Goal: Task Accomplishment & Management: Complete application form

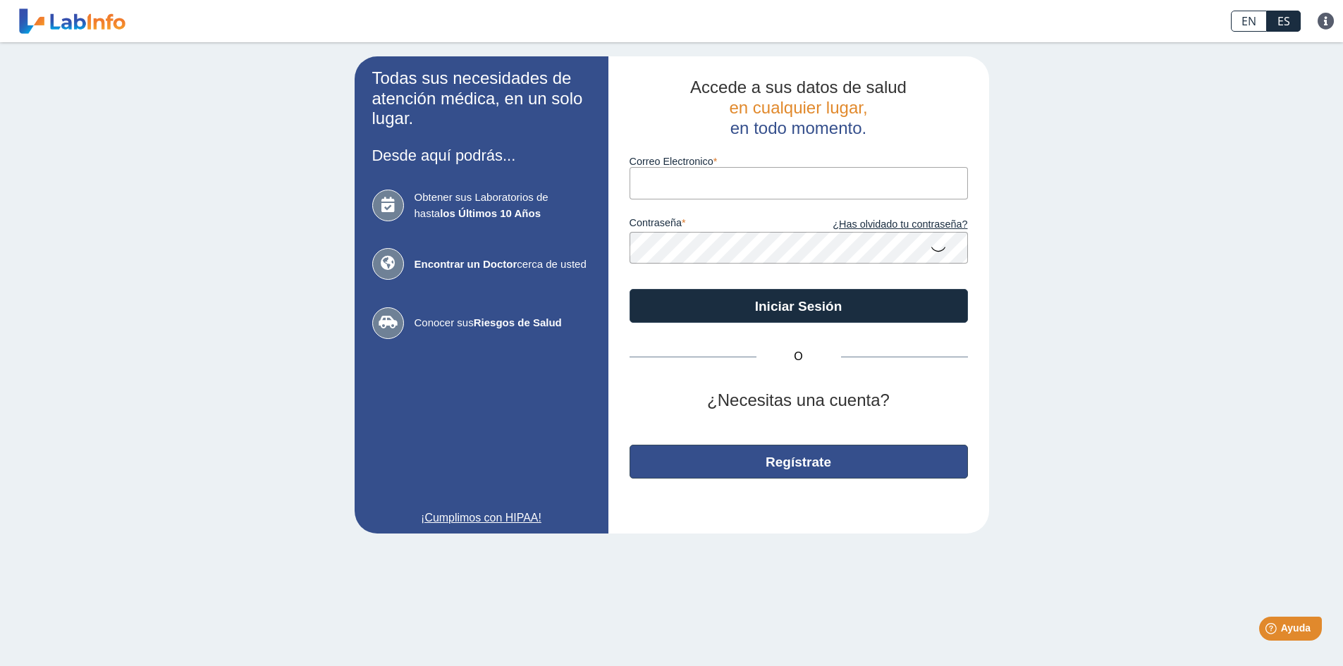
click at [731, 467] on button "Regístrate" at bounding box center [799, 462] width 338 height 34
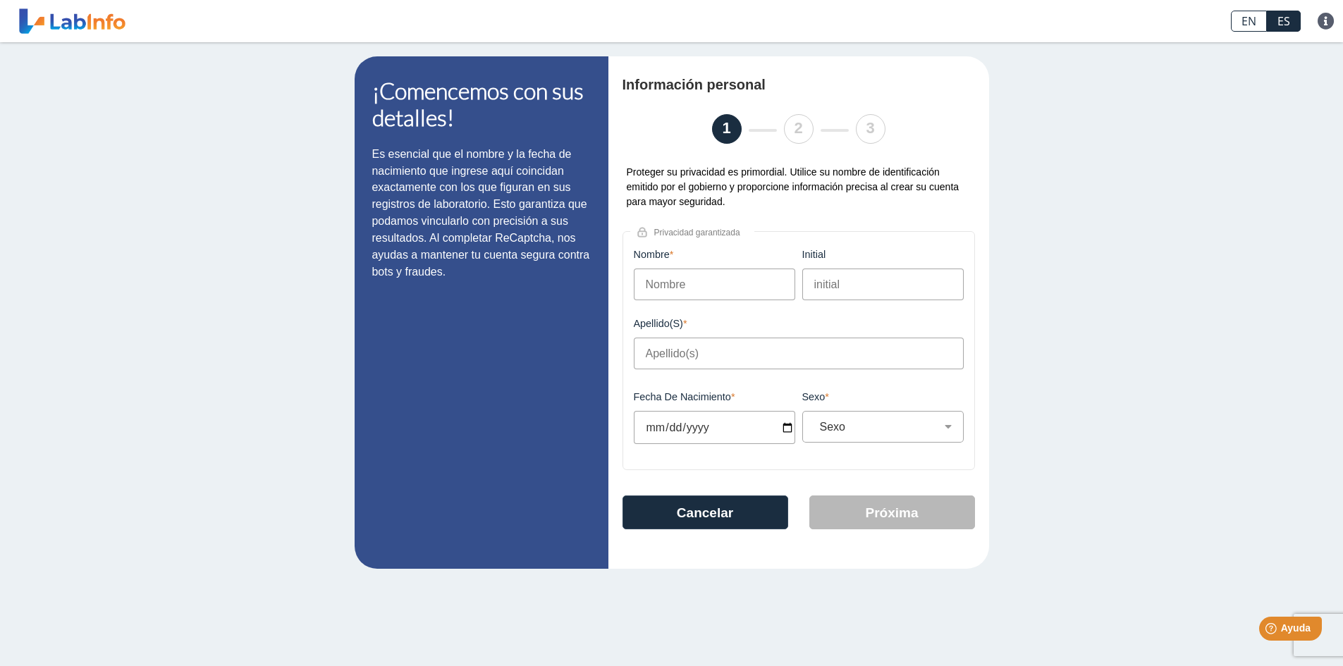
click at [667, 286] on input "Nombre" at bounding box center [714, 285] width 161 height 32
type input "[PERSON_NAME]"
click at [840, 291] on input "initial" at bounding box center [882, 285] width 161 height 32
type input "A"
click at [709, 342] on input "Apellido(s)" at bounding box center [799, 354] width 330 height 32
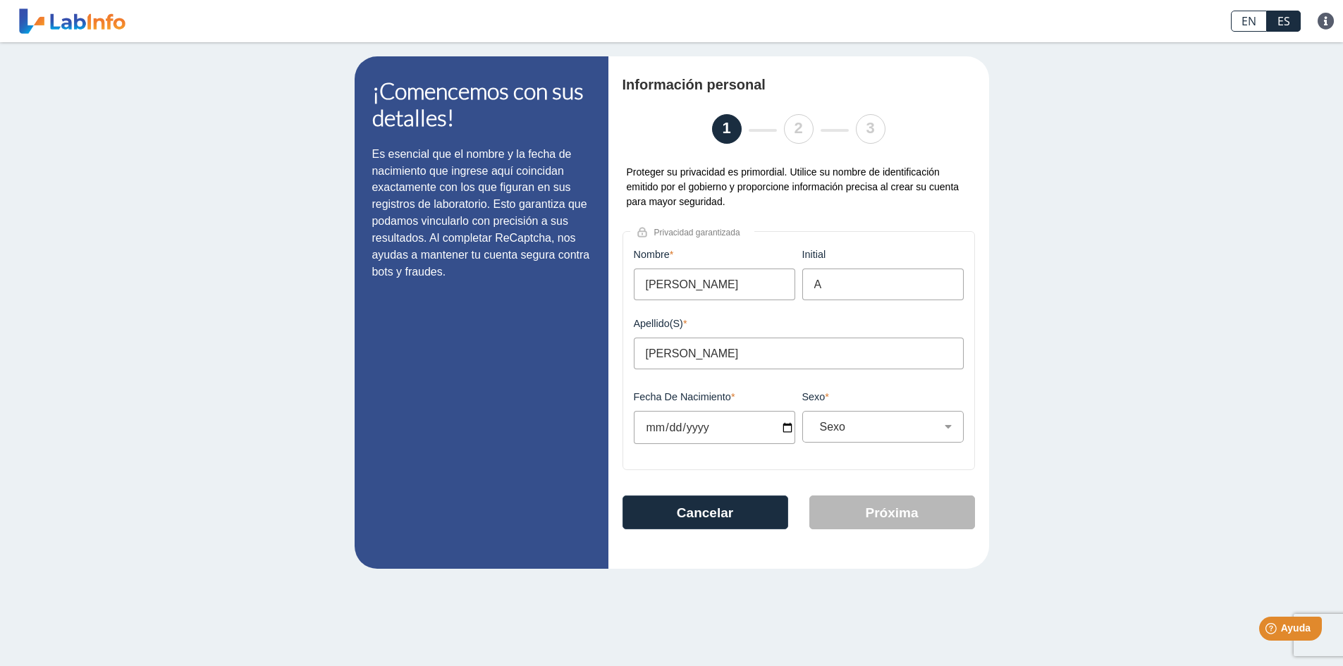
type input "[PERSON_NAME]"
click at [786, 427] on input "Fecha de Nacimiento" at bounding box center [714, 427] width 161 height 33
type input "[DATE]"
select select
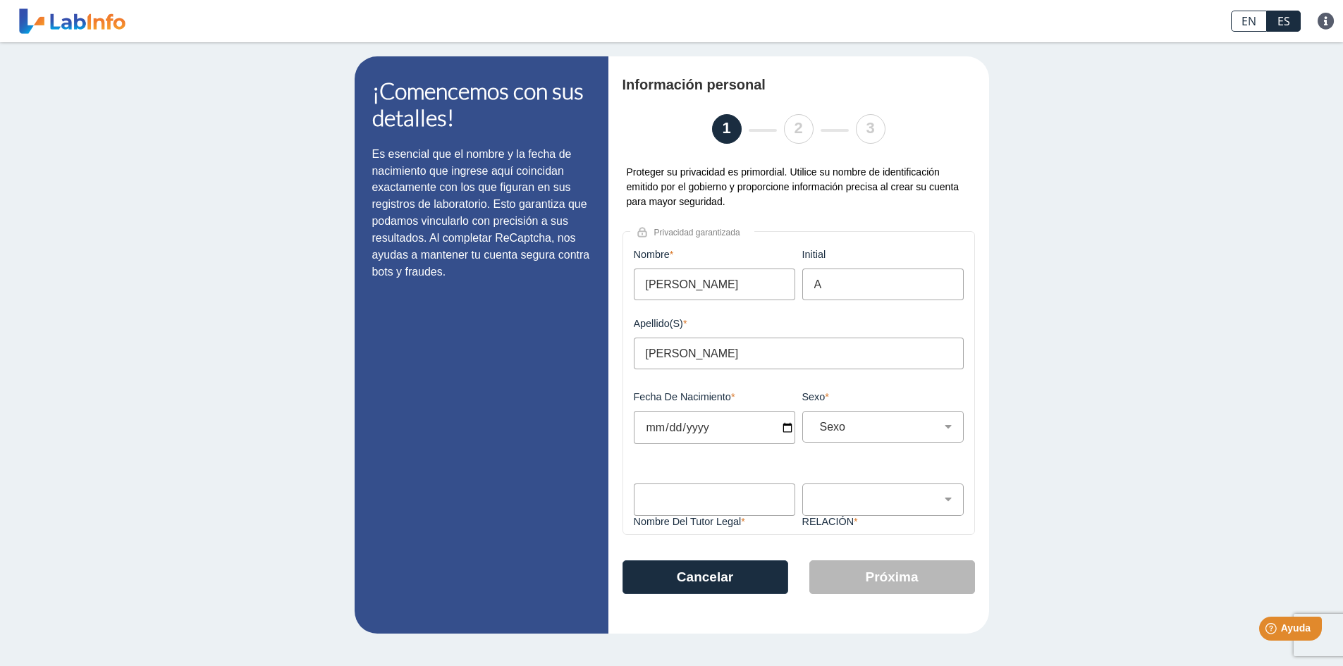
type input "[DATE]"
click at [730, 429] on input "[DATE]" at bounding box center [714, 427] width 161 height 33
click at [713, 427] on input "[DATE]" at bounding box center [714, 427] width 161 height 33
click at [702, 427] on input "[DATE]" at bounding box center [714, 427] width 161 height 33
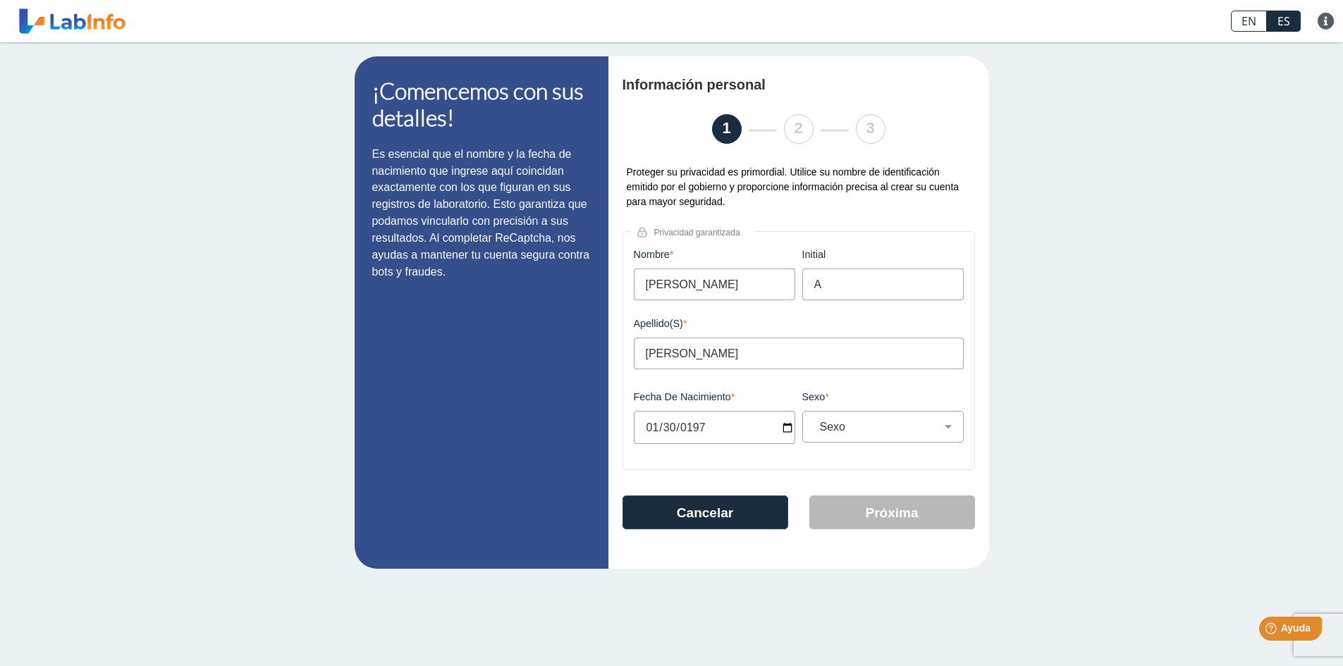
type input "[DATE]"
click at [850, 427] on select "Sexo Masculino Femenino" at bounding box center [888, 426] width 149 height 13
select select "M"
click at [814, 420] on select "Sexo Masculino Femenino" at bounding box center [888, 426] width 149 height 13
click at [890, 508] on button "Próxima" at bounding box center [893, 513] width 166 height 34
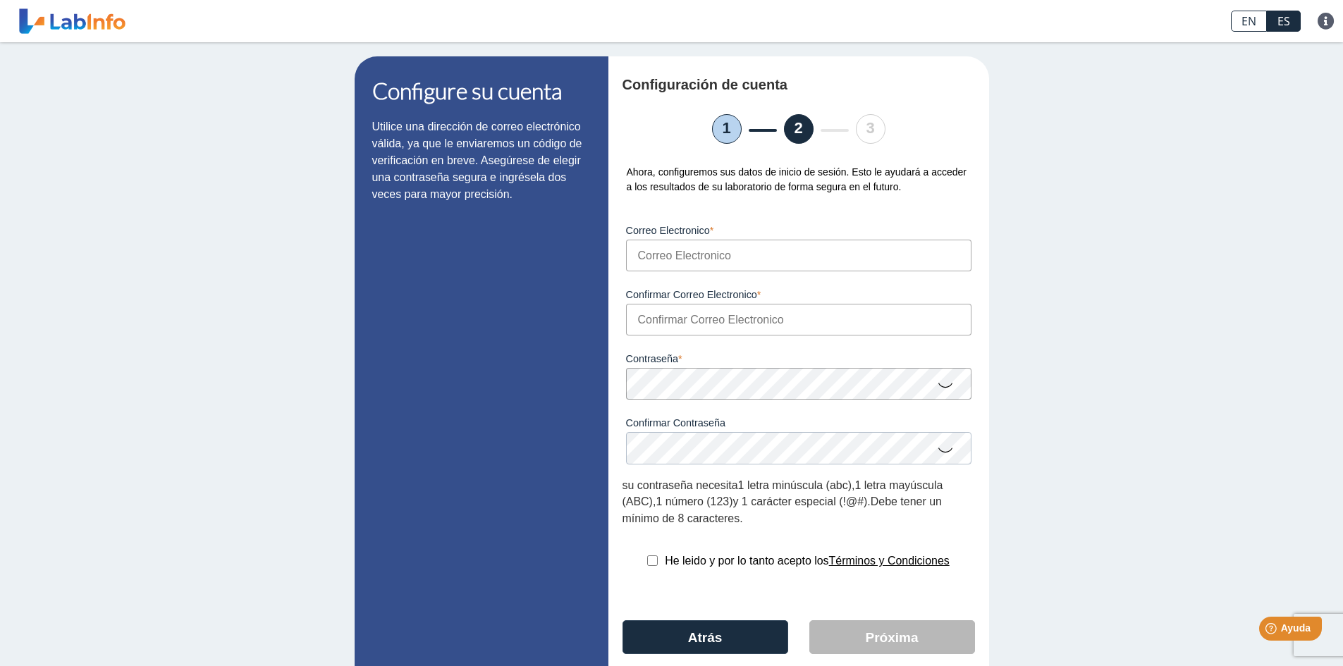
click at [654, 253] on input "Correo Electronico" at bounding box center [799, 256] width 346 height 32
type input "[EMAIL_ADDRESS][DOMAIN_NAME]"
click at [726, 317] on input "Confirmar Correo Electronico" at bounding box center [799, 320] width 346 height 32
click at [654, 317] on input "Confirmar Correo Electronico" at bounding box center [799, 320] width 346 height 32
drag, startPoint x: 635, startPoint y: 252, endPoint x: 781, endPoint y: 257, distance: 146.7
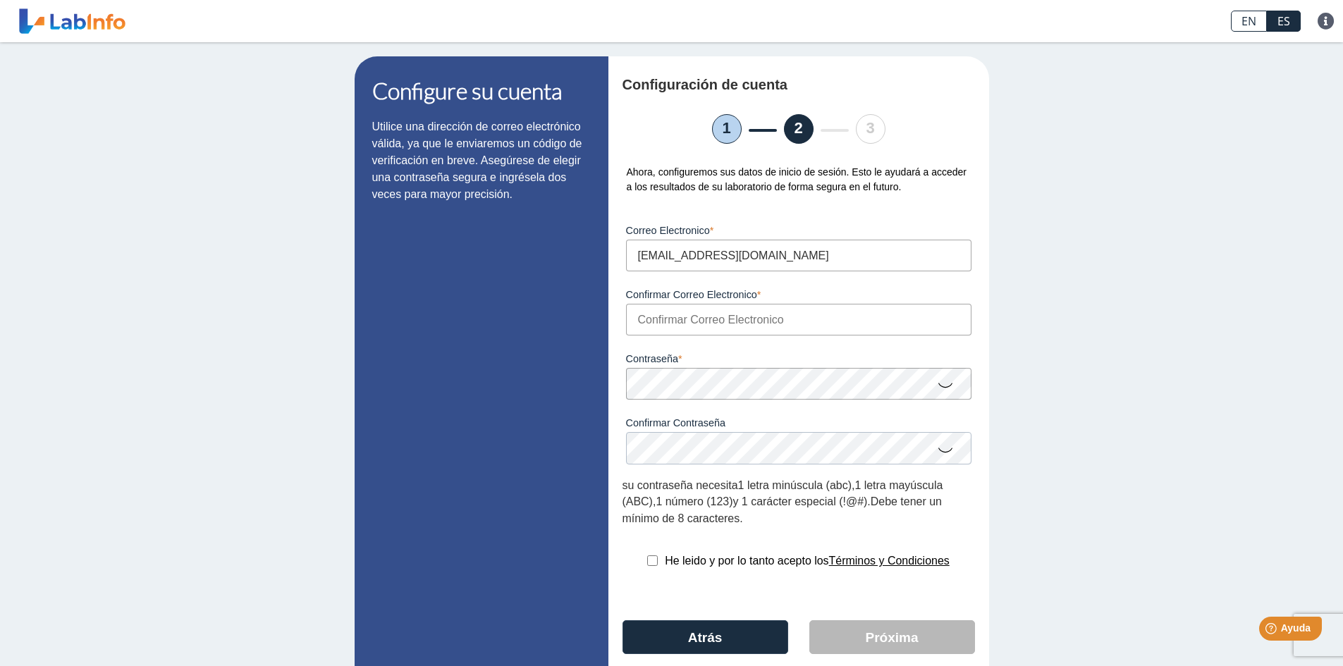
click at [781, 257] on input "[EMAIL_ADDRESS][DOMAIN_NAME]" at bounding box center [799, 256] width 346 height 32
type input "[EMAIL_ADDRESS][DOMAIN_NAME]"
click at [944, 390] on icon at bounding box center [945, 385] width 17 height 28
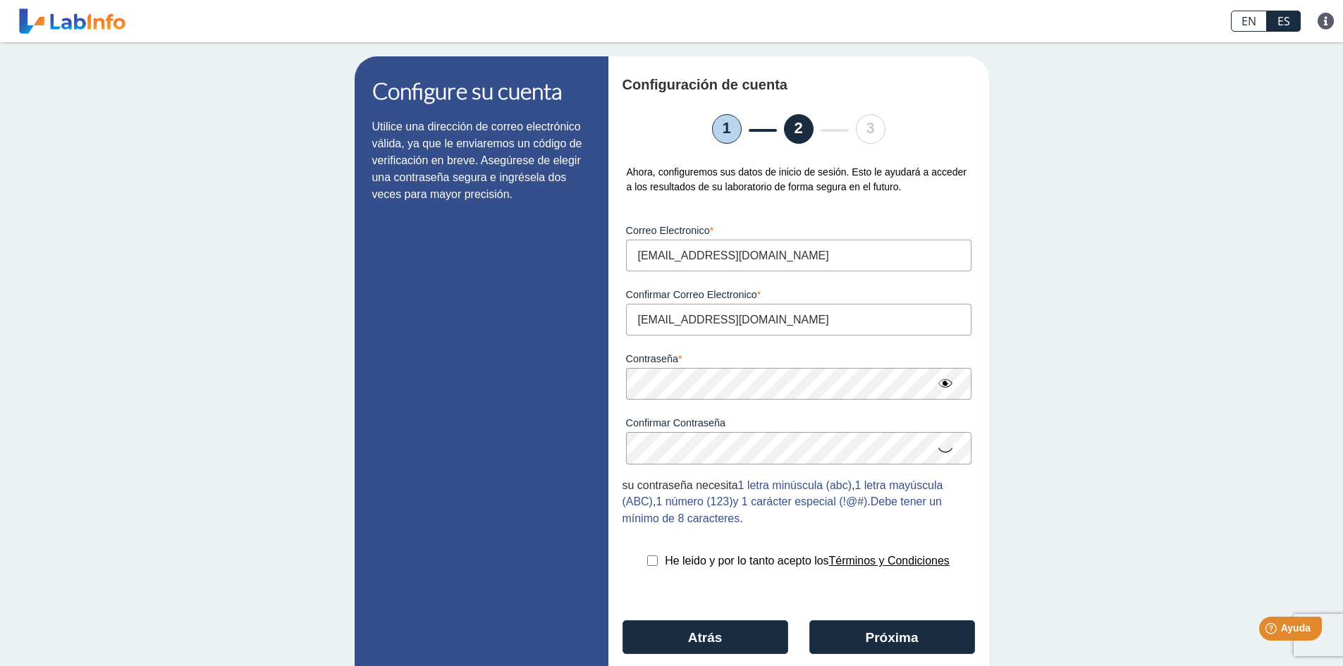
click at [939, 453] on icon at bounding box center [945, 450] width 17 height 28
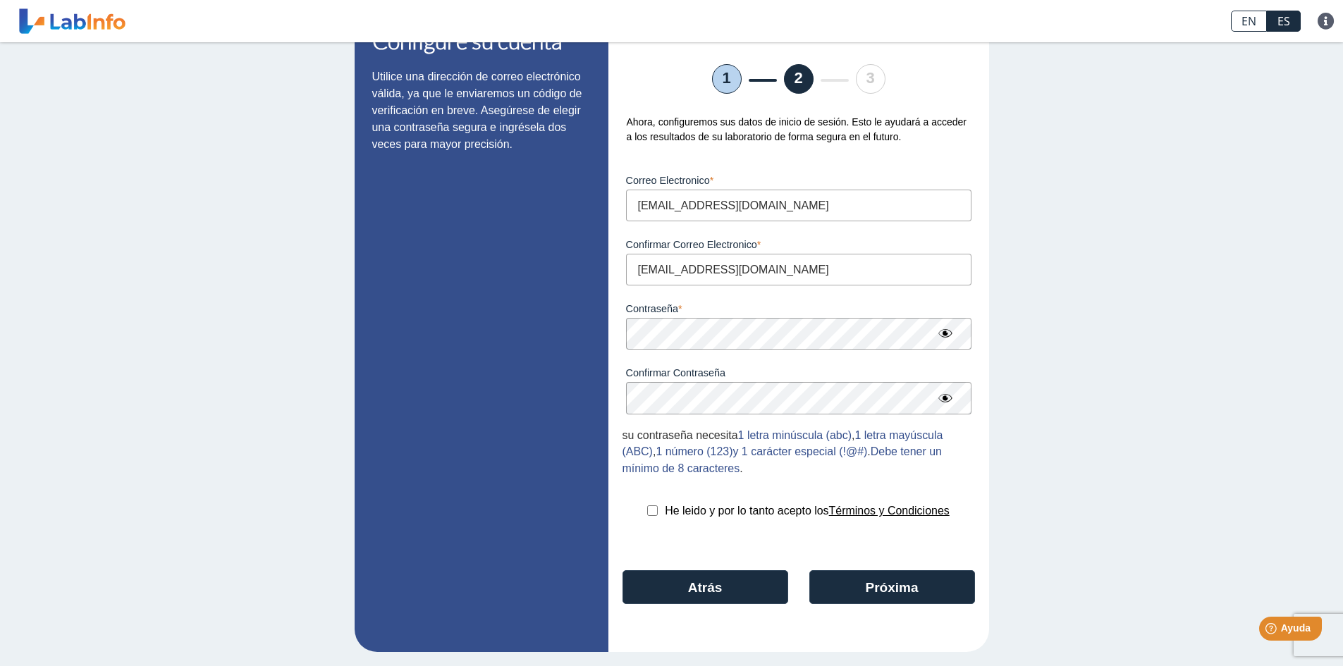
click at [647, 513] on input "checkbox" at bounding box center [652, 511] width 11 height 11
checkbox input "true"
click at [895, 594] on button "Próxima" at bounding box center [893, 587] width 166 height 34
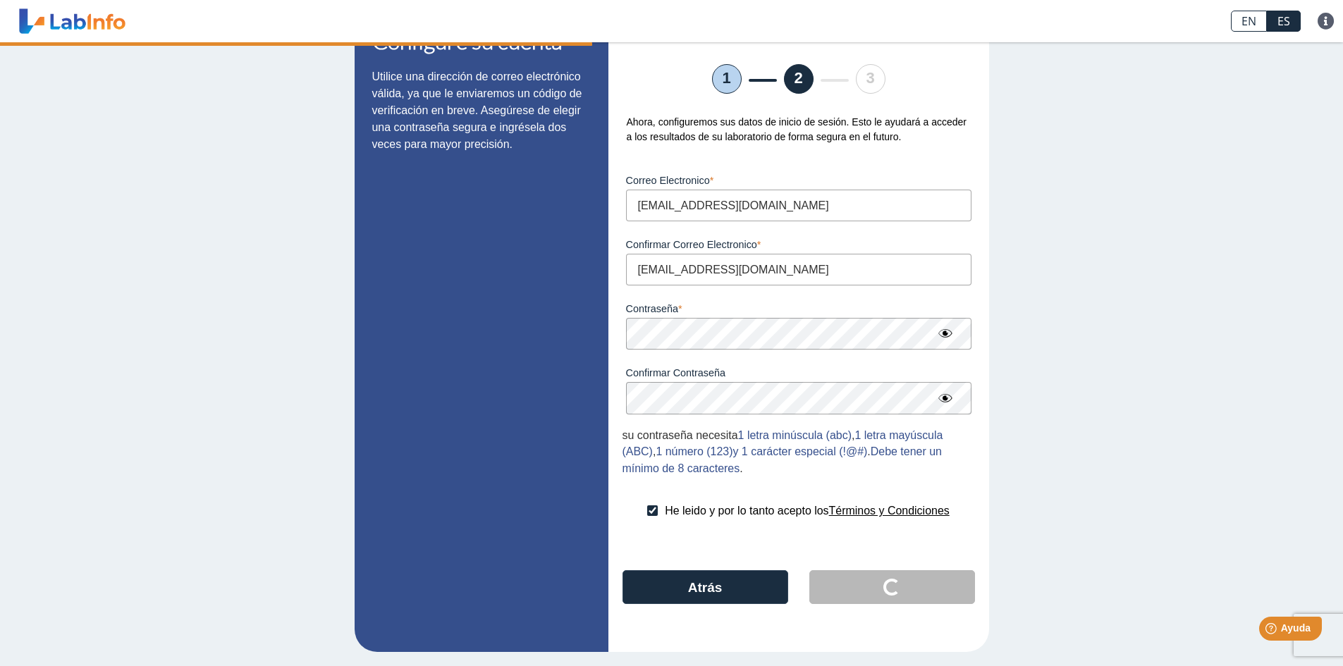
scroll to position [0, 0]
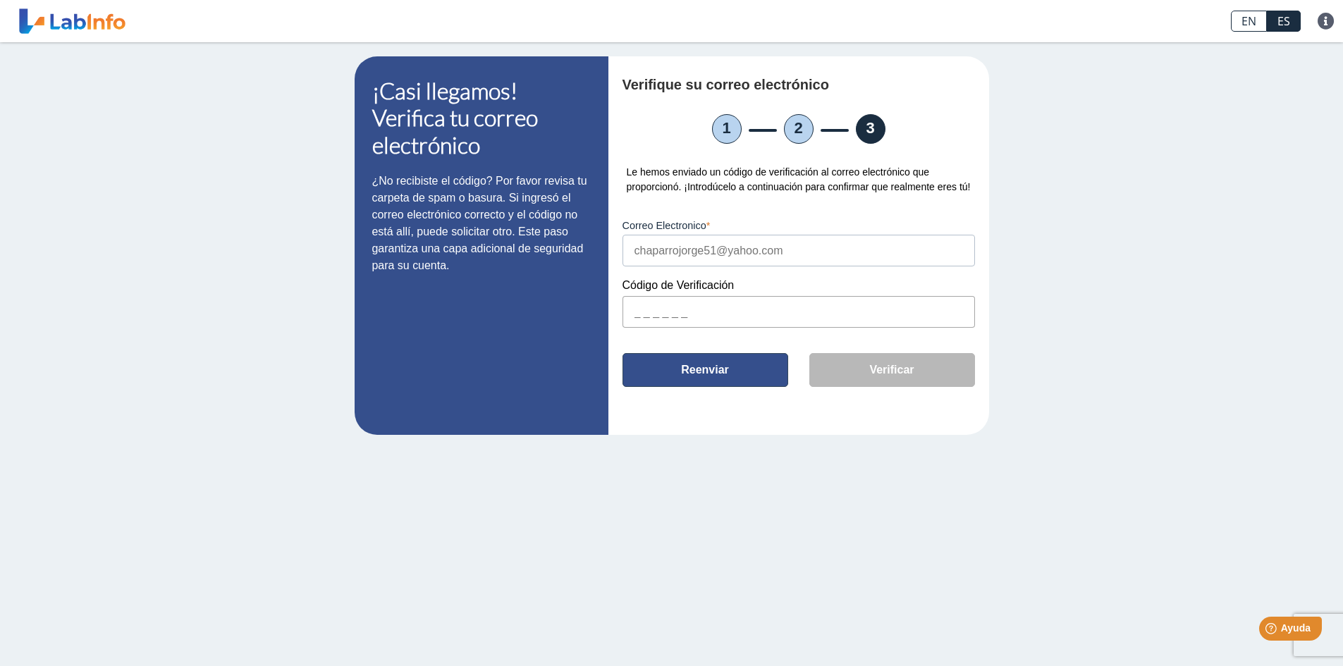
click at [747, 378] on button "Reenviar" at bounding box center [706, 370] width 166 height 34
click at [663, 312] on input "text" at bounding box center [799, 312] width 353 height 32
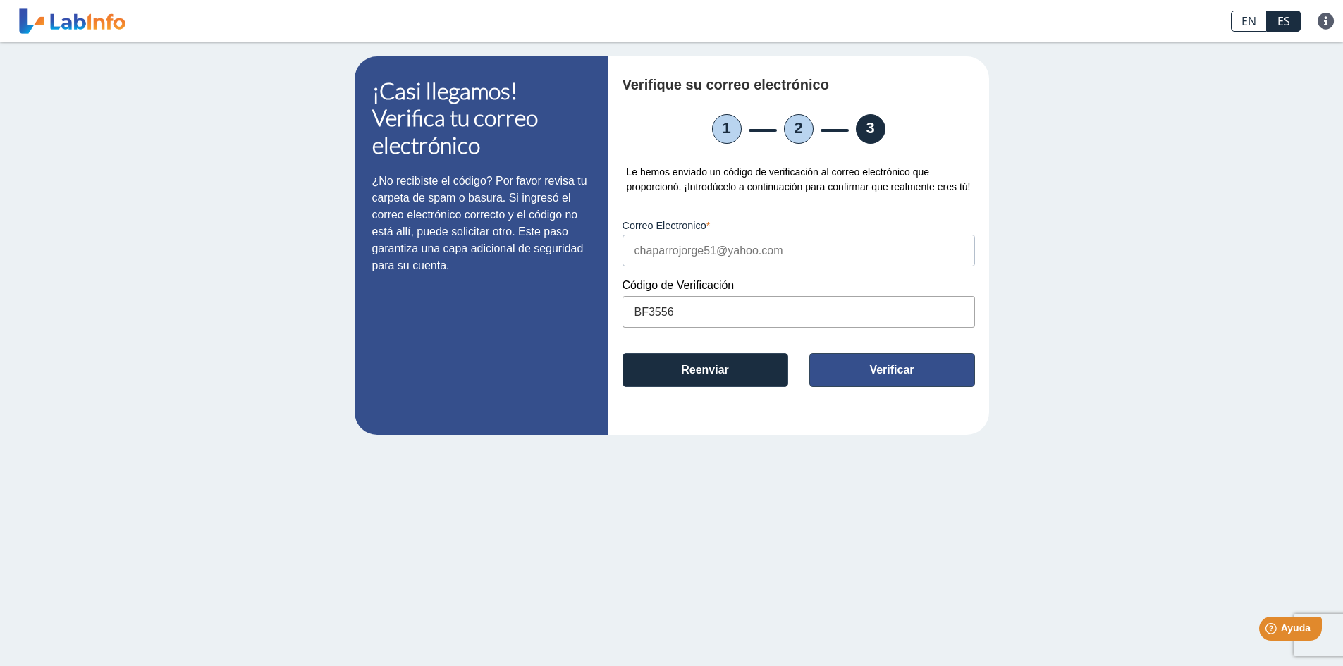
type input "BF3556"
click at [863, 366] on button "Verificar" at bounding box center [893, 370] width 166 height 34
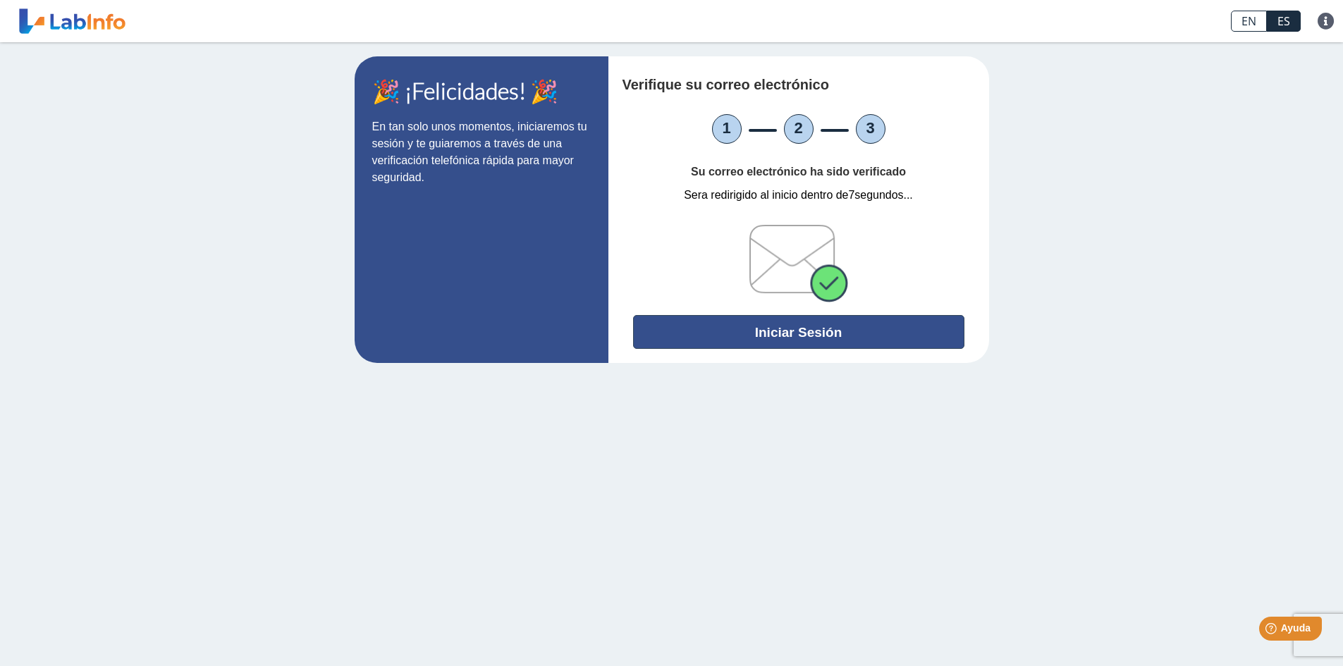
click at [774, 329] on button "Iniciar Sesión" at bounding box center [798, 332] width 331 height 34
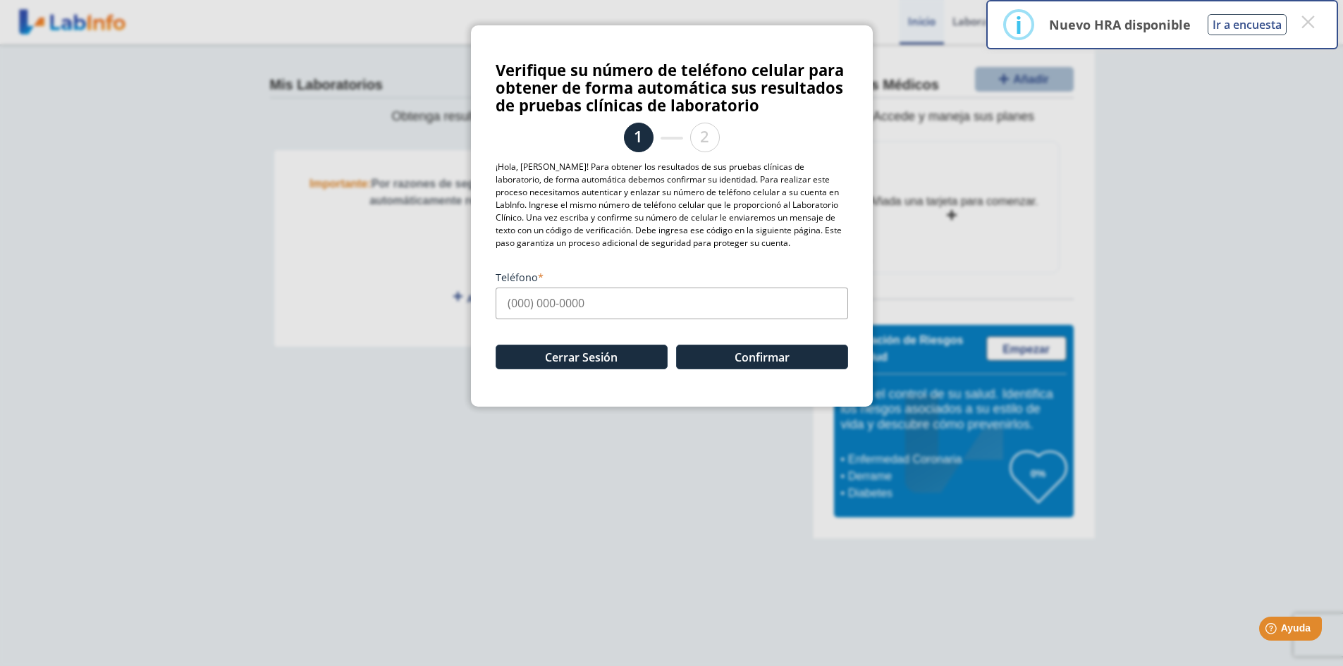
click at [544, 296] on input "Teléfono" at bounding box center [672, 304] width 353 height 32
type input "[PHONE_NUMBER]"
click at [734, 359] on button "Confirmar" at bounding box center [762, 357] width 172 height 25
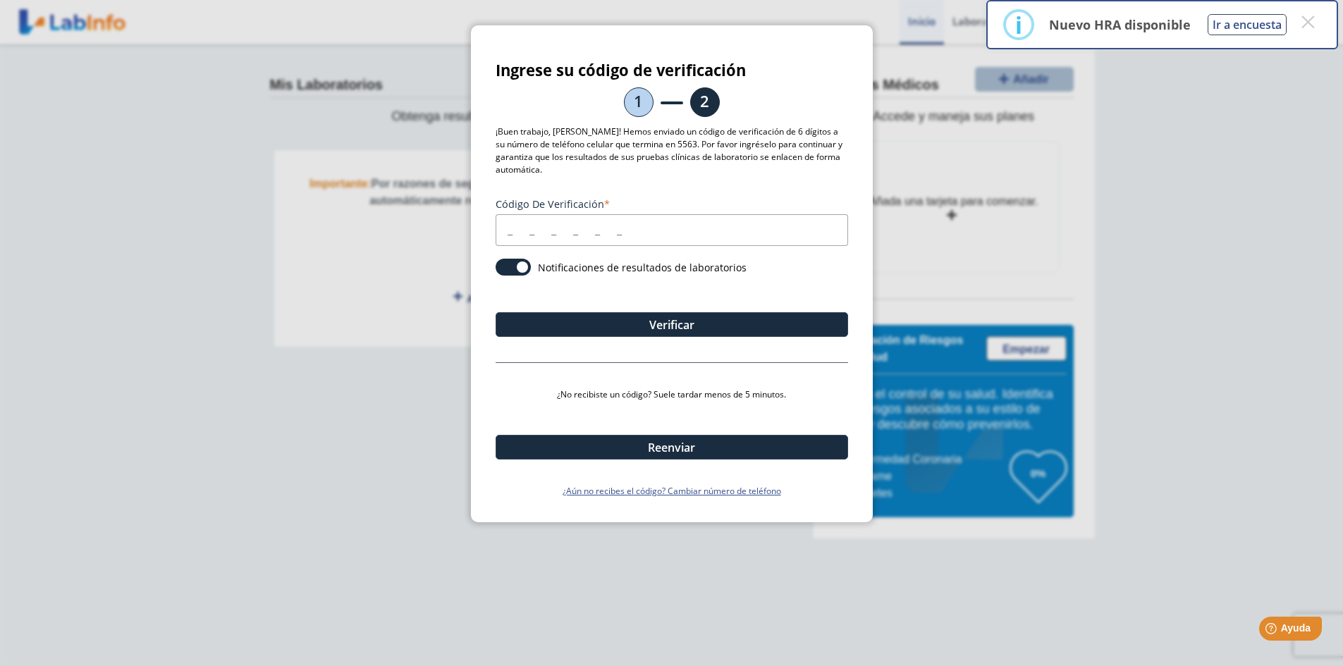
click at [533, 230] on input "Código de verificación" at bounding box center [672, 230] width 353 height 32
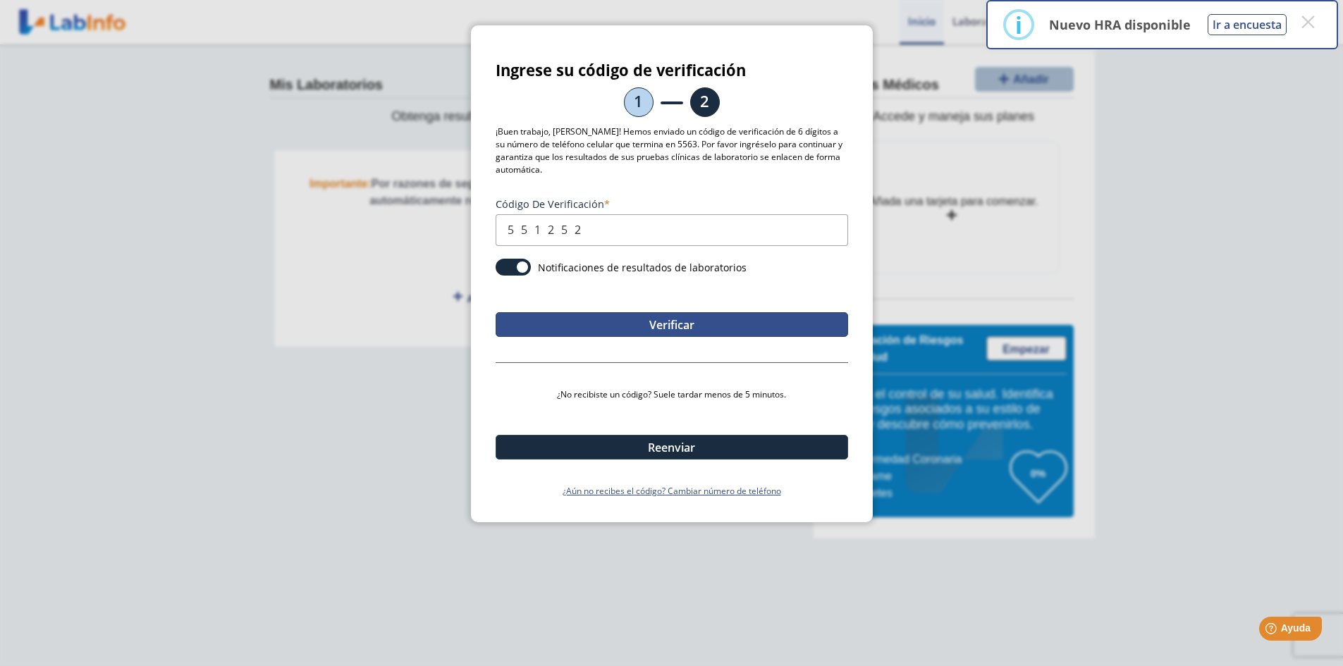
type input "551252"
click at [704, 320] on button "Verificar" at bounding box center [672, 324] width 353 height 25
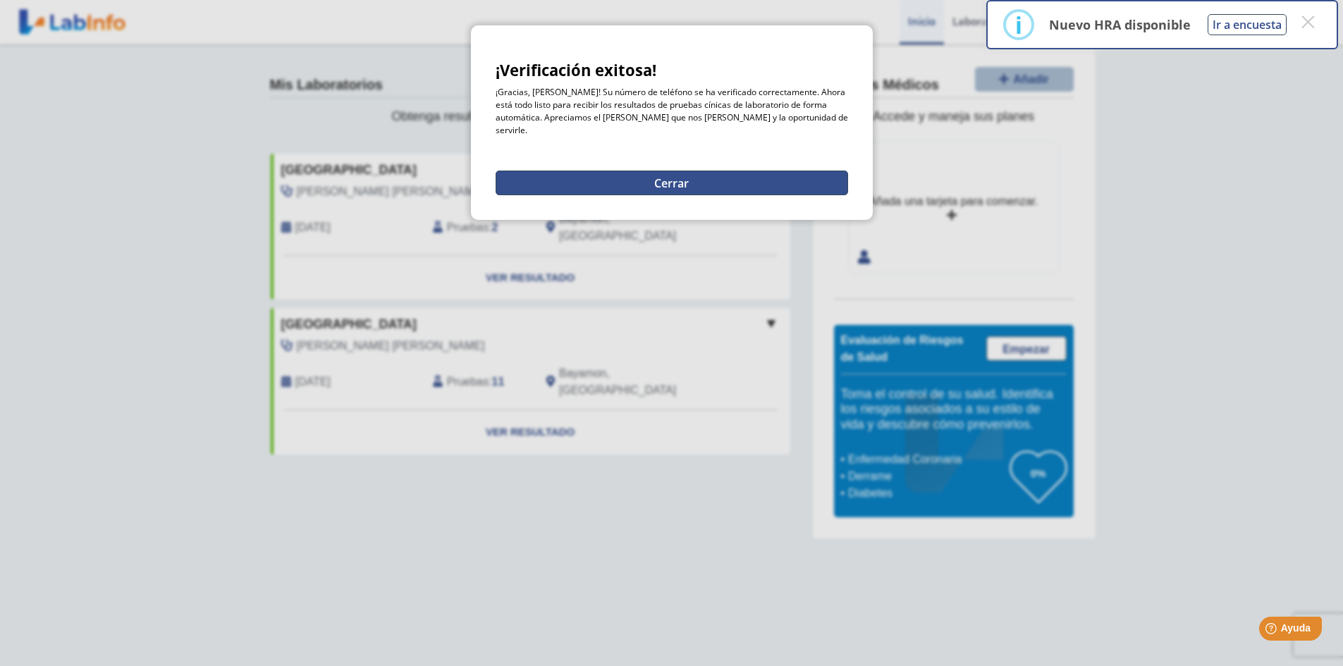
click at [642, 171] on button "Cerrar" at bounding box center [672, 183] width 353 height 25
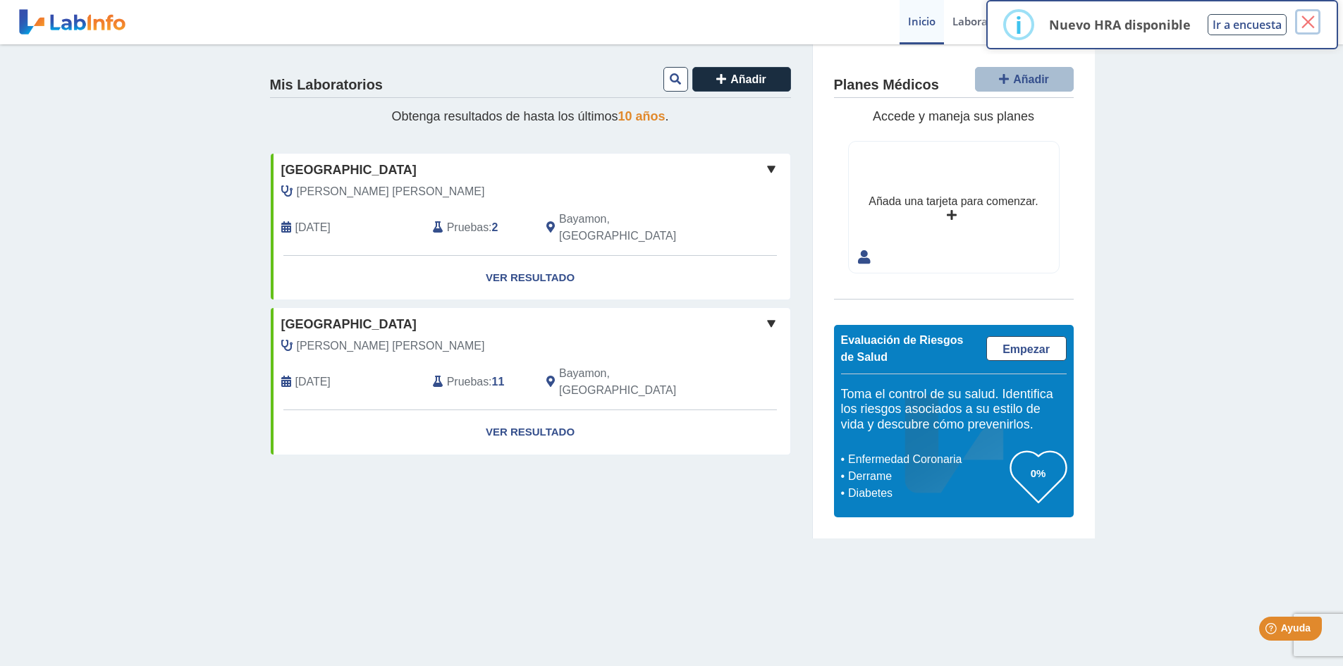
click at [1307, 25] on button "×" at bounding box center [1307, 21] width 25 height 25
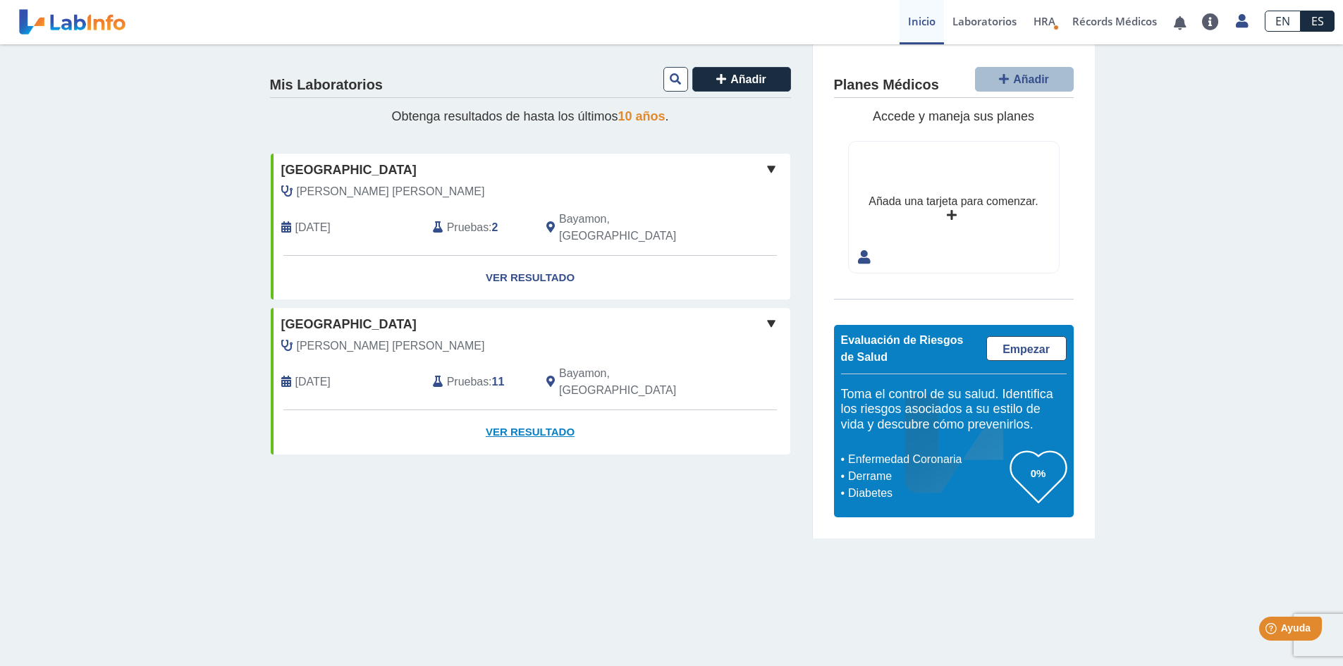
click at [502, 410] on link "Ver Resultado" at bounding box center [531, 432] width 520 height 44
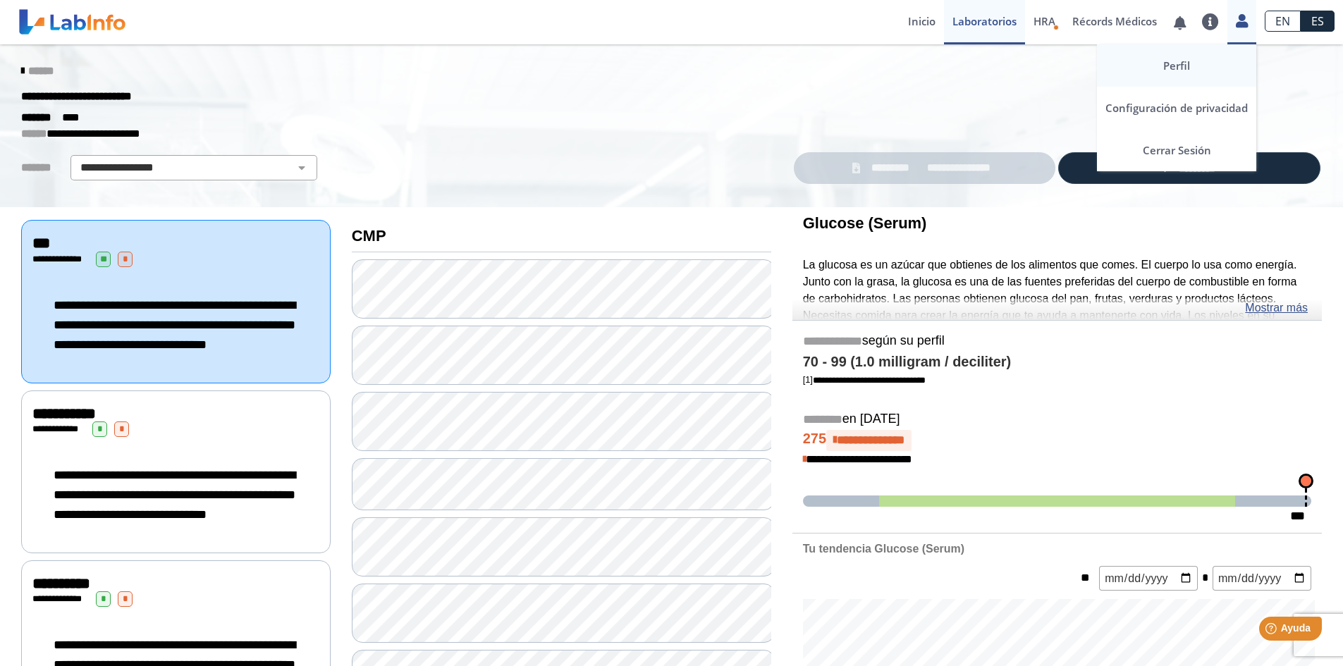
click at [1187, 68] on link "Perfil" at bounding box center [1176, 65] width 159 height 42
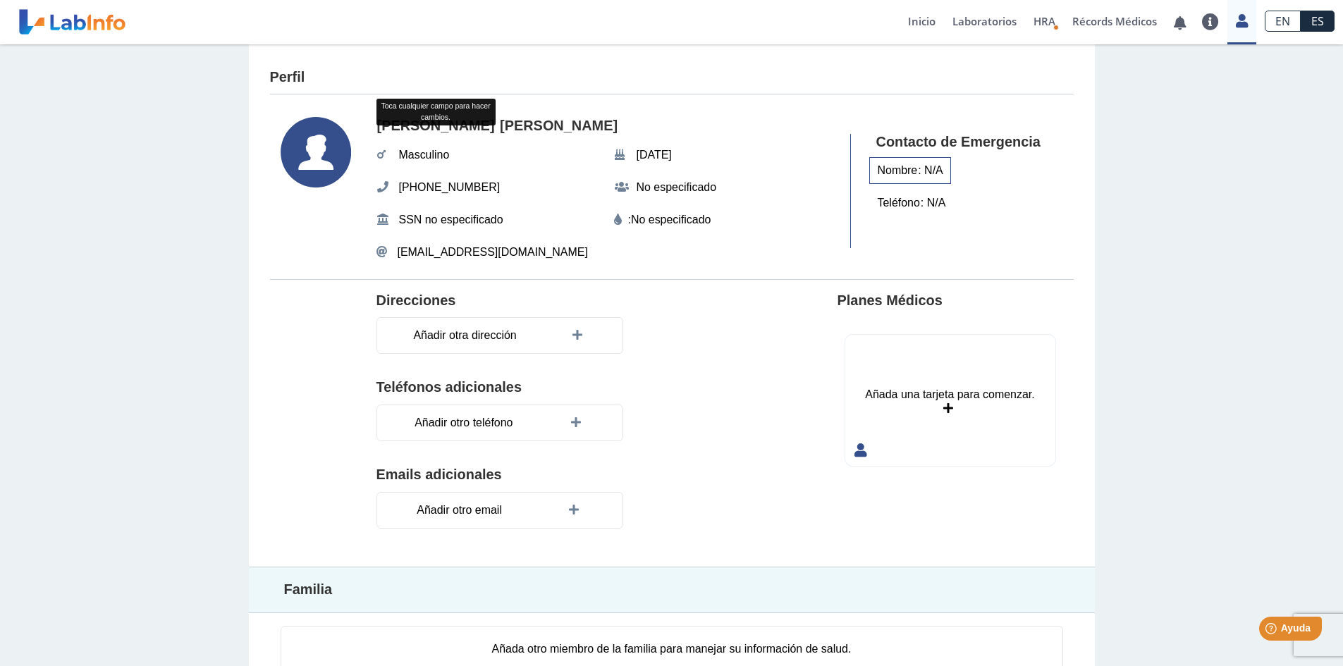
click at [934, 169] on div "Nombre : N/A" at bounding box center [910, 170] width 82 height 27
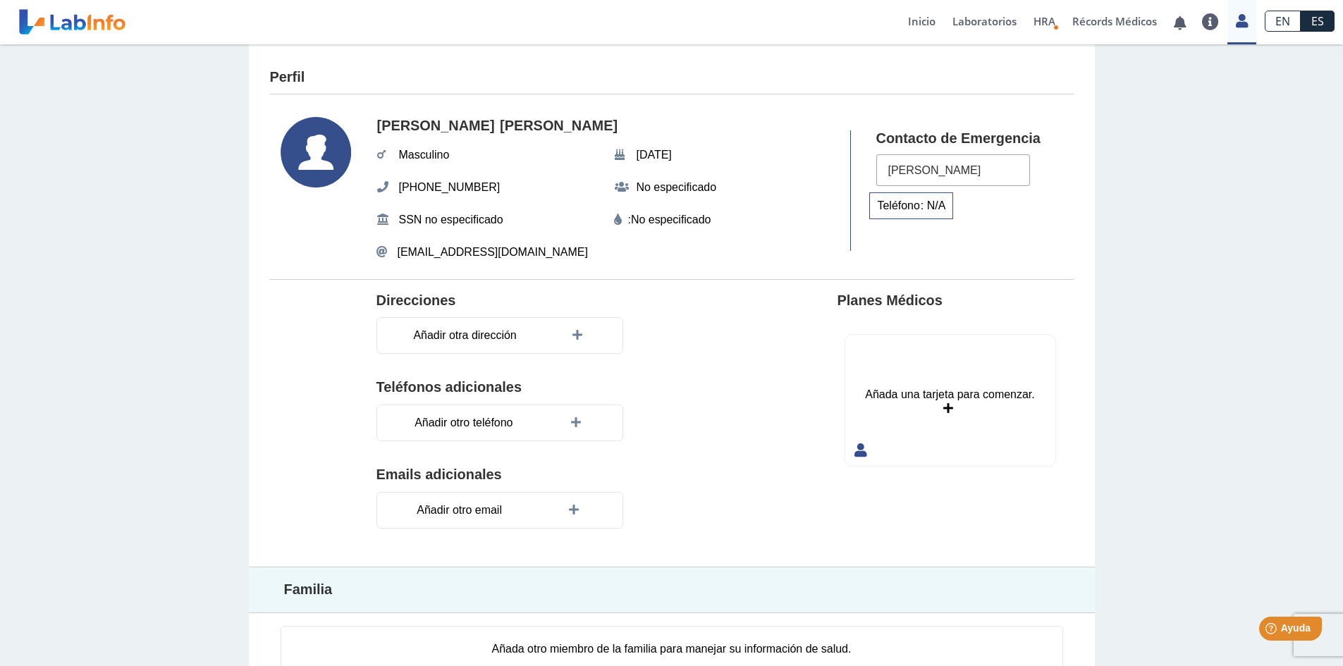
type input "[PERSON_NAME]"
click at [912, 208] on span "Teléfono" at bounding box center [899, 205] width 51 height 25
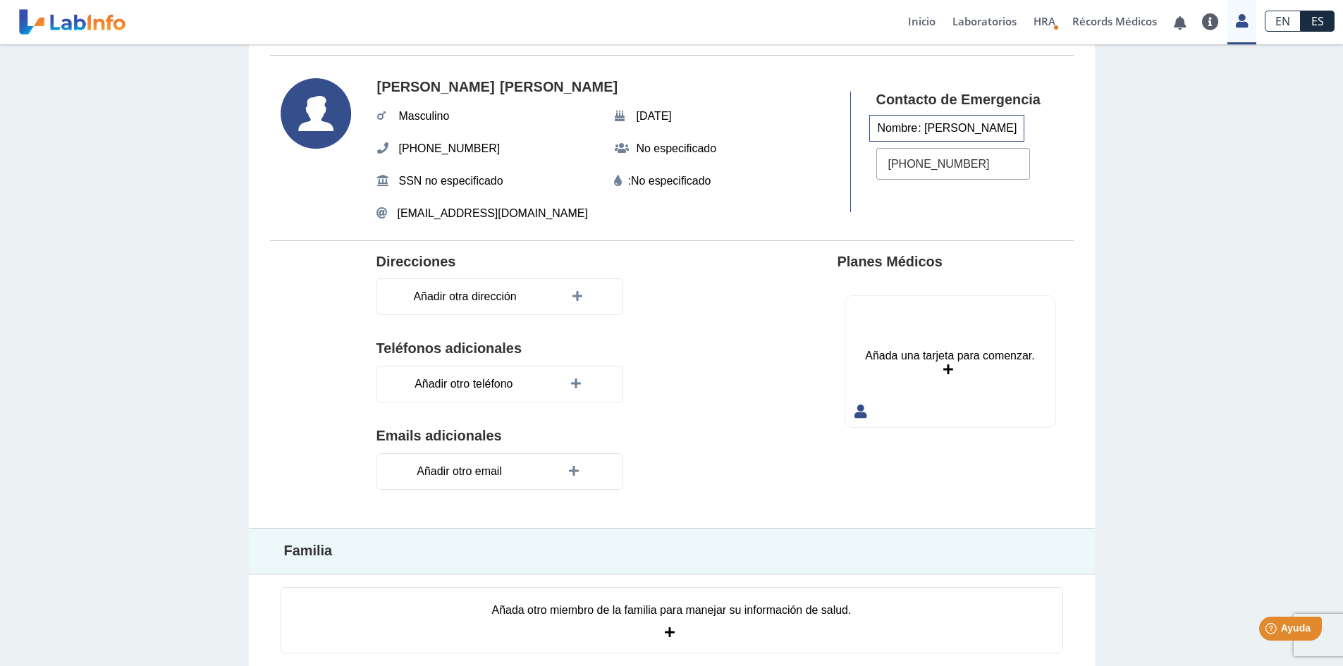
scroll to position [60, 0]
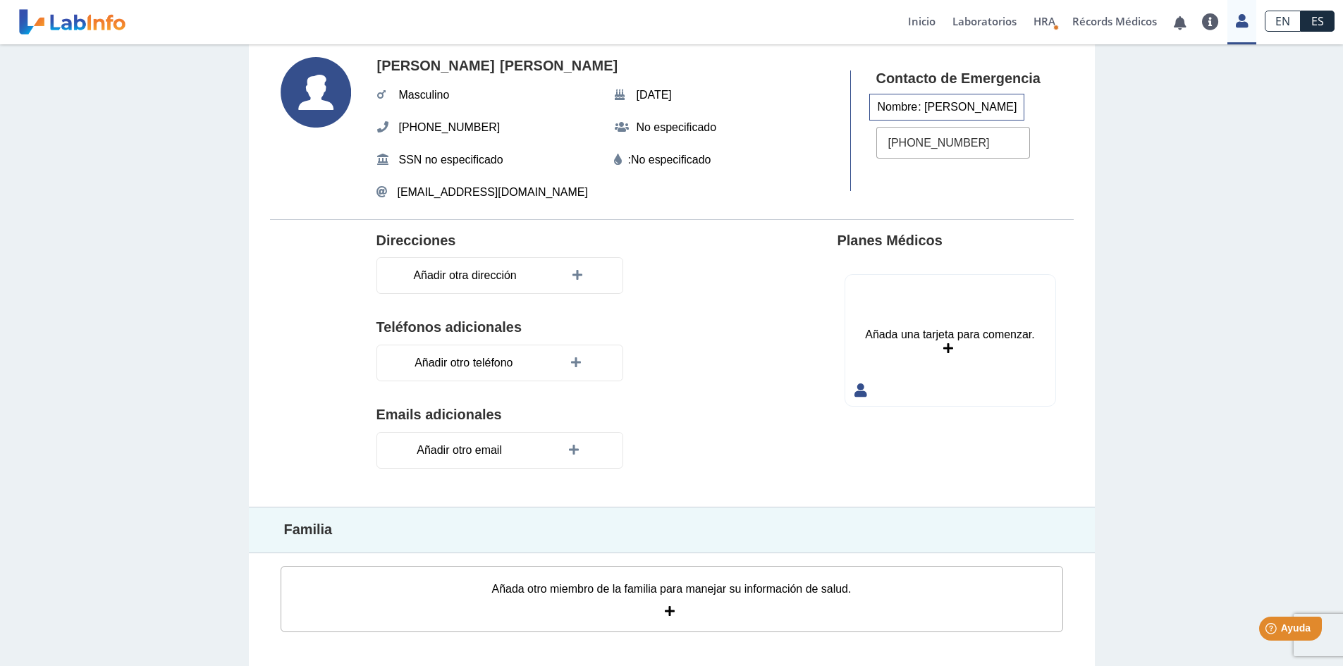
type input "[PHONE_NUMBER]"
click at [636, 601] on div "Añada otro miembro de la familia para manejar su información de salud." at bounding box center [672, 599] width 783 height 66
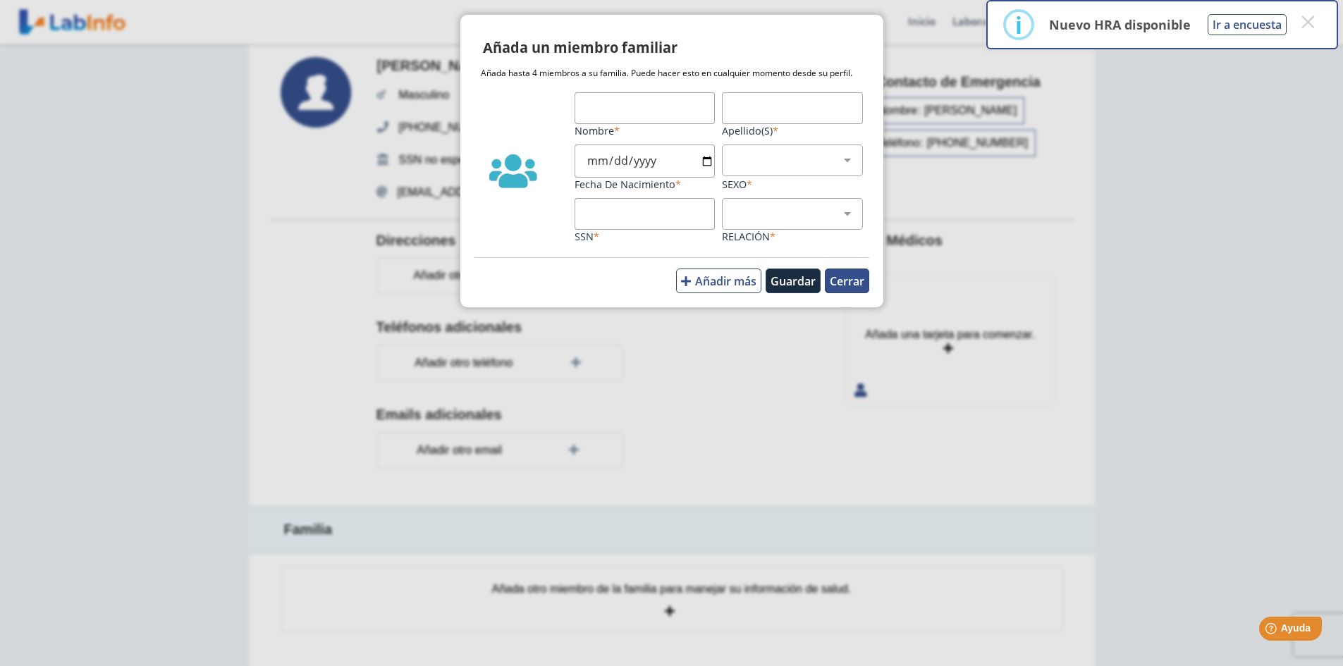
click at [838, 287] on button "Cerrar" at bounding box center [847, 281] width 44 height 25
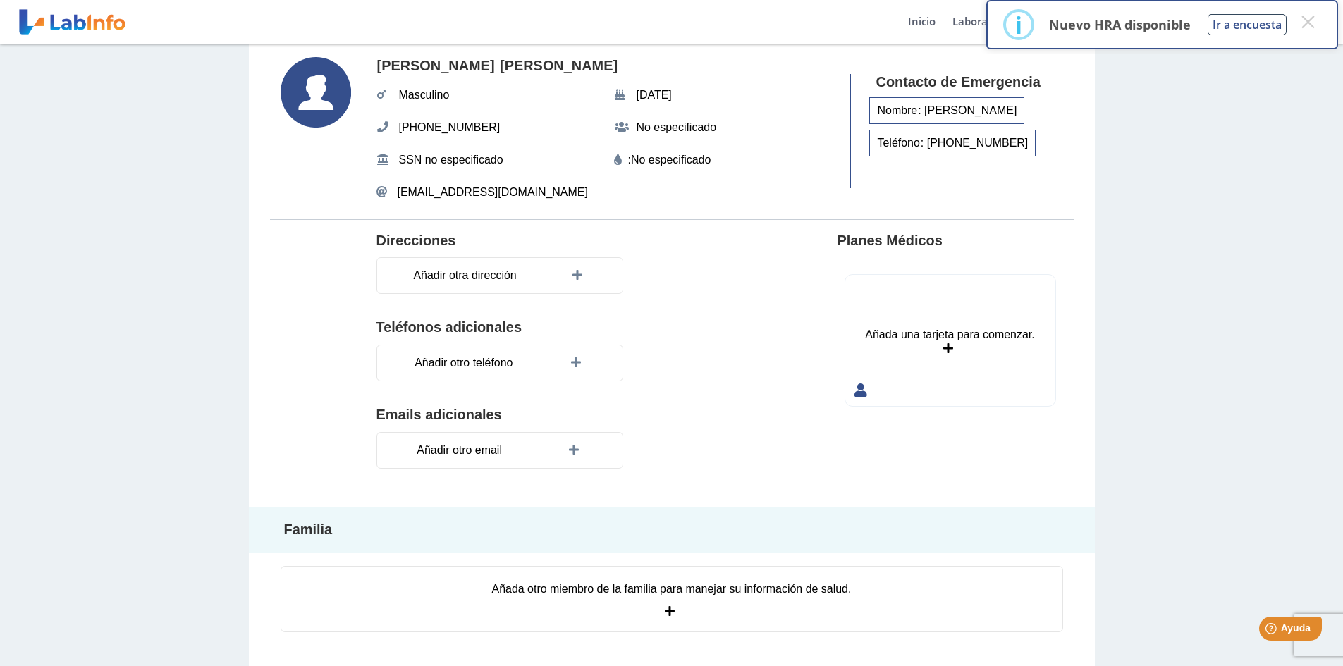
scroll to position [0, 0]
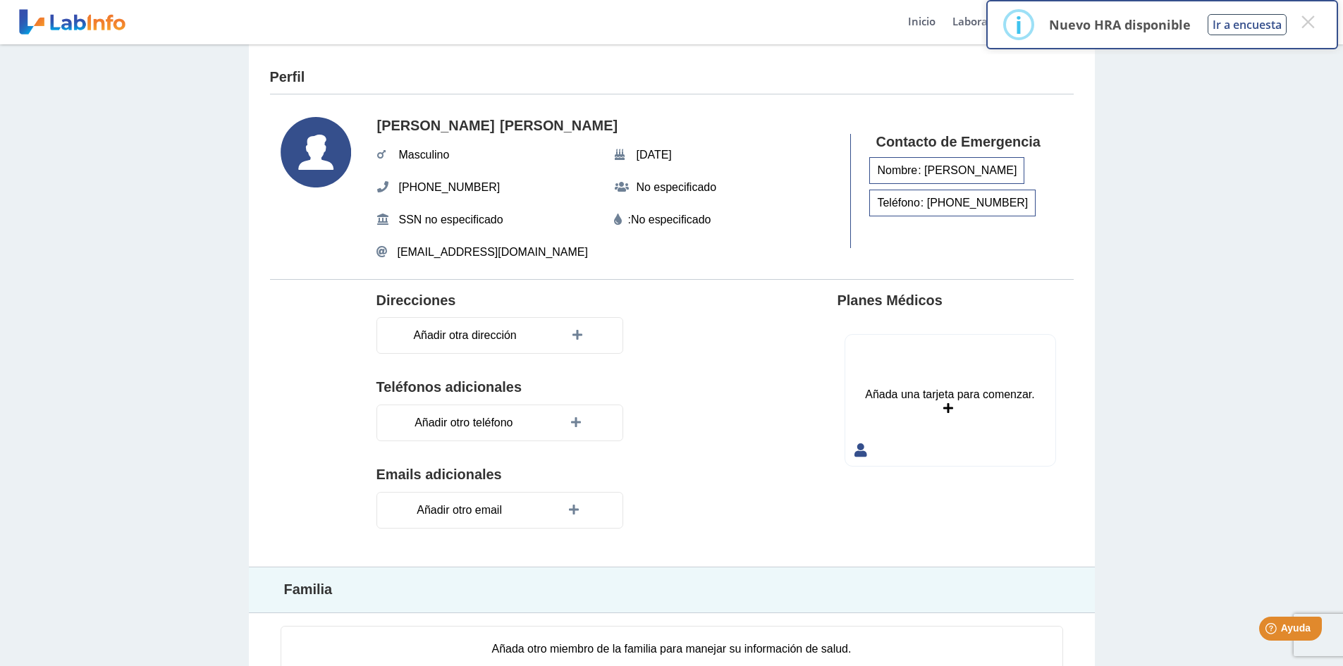
click at [297, 157] on use at bounding box center [316, 152] width 71 height 71
click at [76, 28] on link at bounding box center [72, 21] width 116 height 35
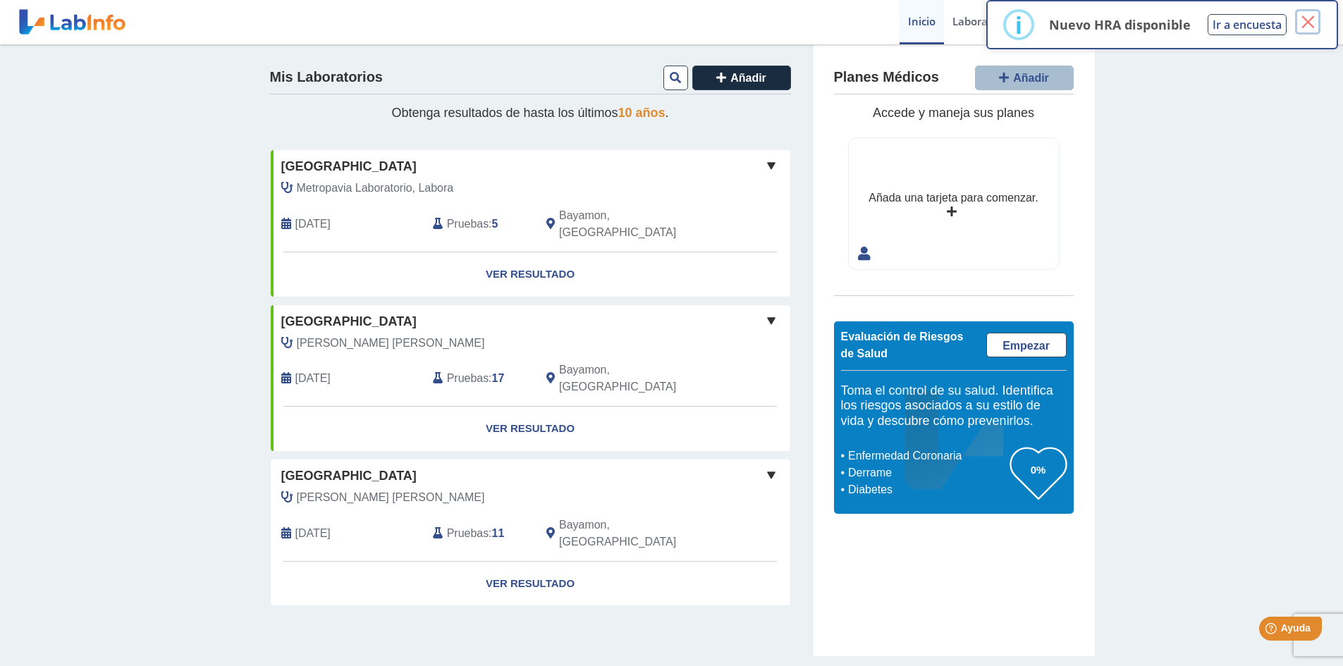
click at [1310, 21] on button "×" at bounding box center [1307, 21] width 25 height 25
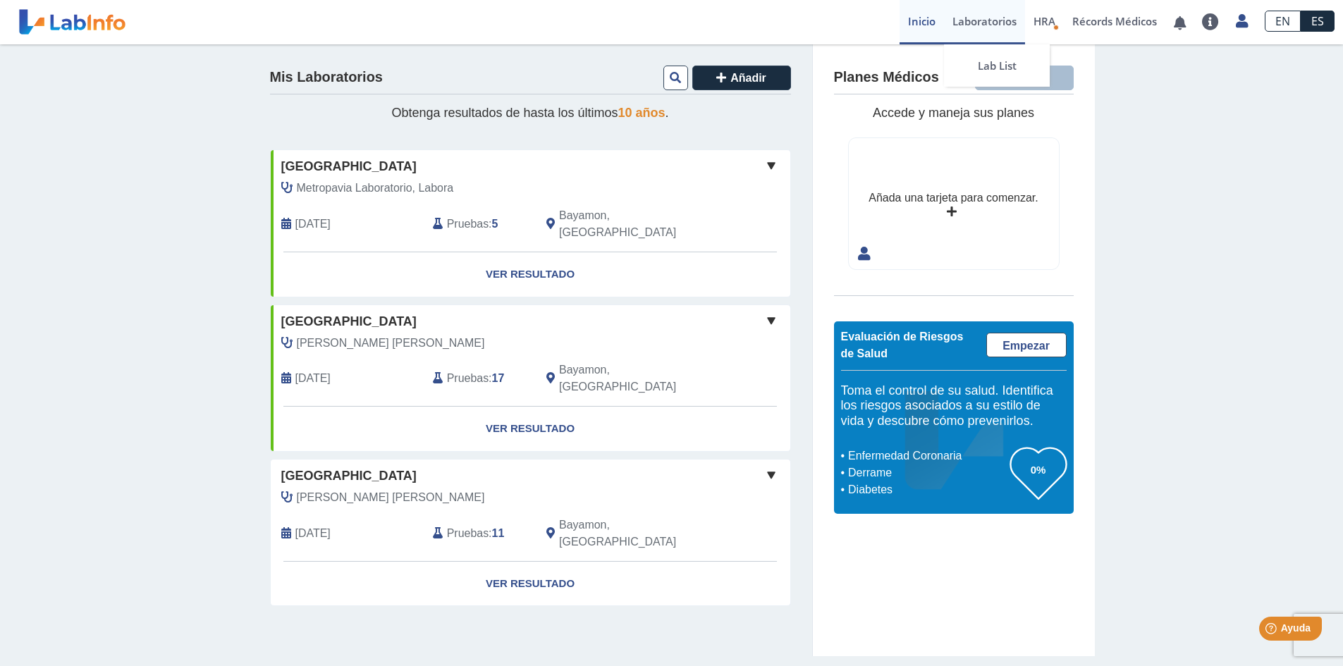
click at [984, 25] on link "Laboratorios" at bounding box center [984, 22] width 81 height 44
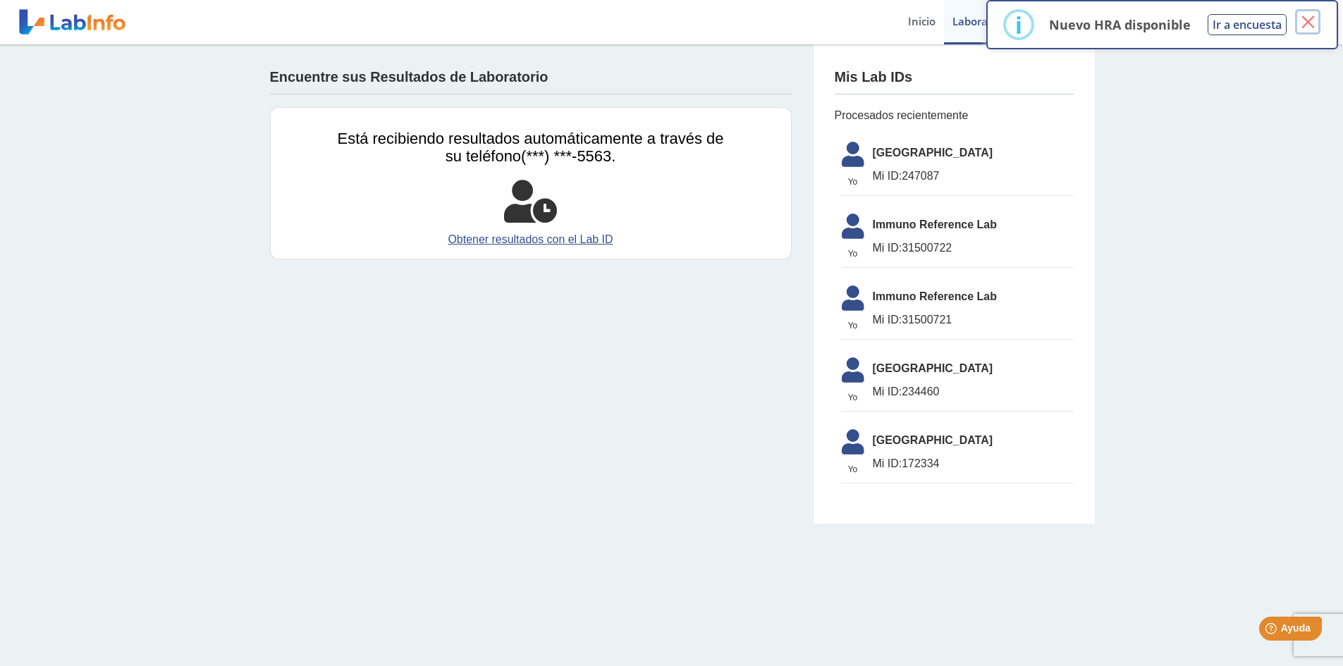
click at [1313, 23] on button "×" at bounding box center [1307, 21] width 25 height 25
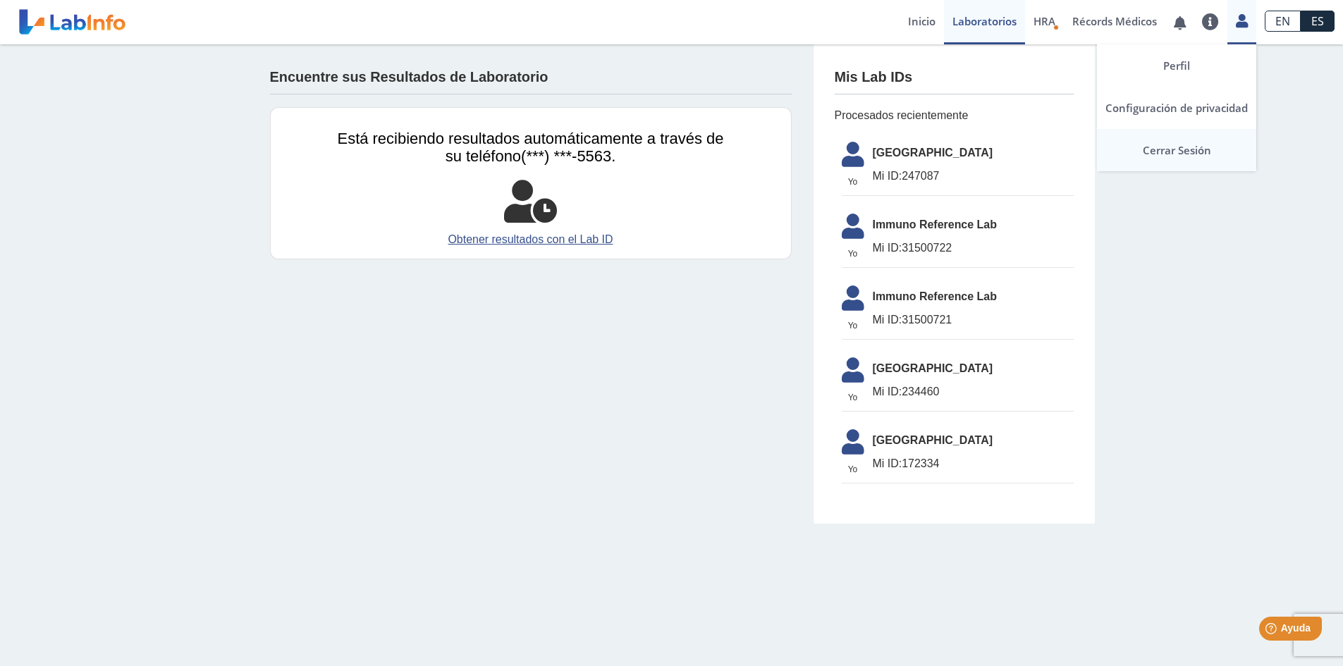
click at [1204, 149] on link "Cerrar Sesión" at bounding box center [1176, 150] width 159 height 42
